Goal: Find specific page/section: Find specific page/section

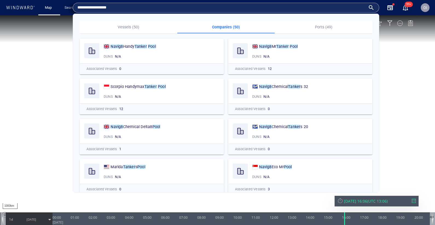
scroll to position [176, 0]
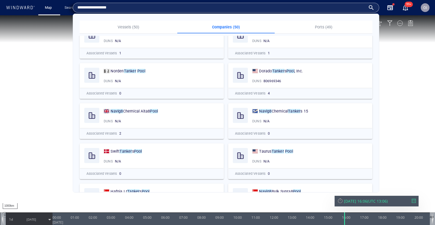
click at [265, 5] on input "**********" at bounding box center [221, 8] width 288 height 8
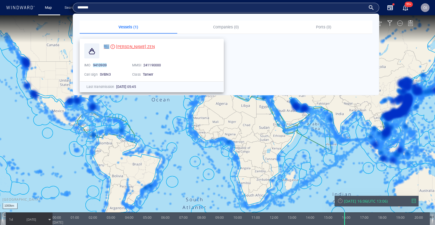
type input "*******"
click at [128, 43] on div "[PERSON_NAME] ZEN" at bounding box center [135, 46] width 39 height 7
